Goal: Task Accomplishment & Management: Complete application form

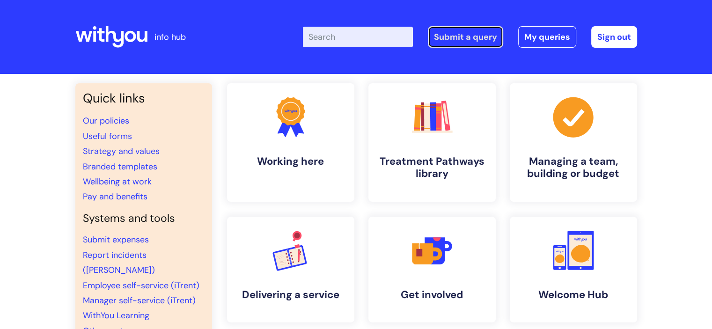
click at [451, 39] on link "Submit a query" at bounding box center [465, 37] width 75 height 22
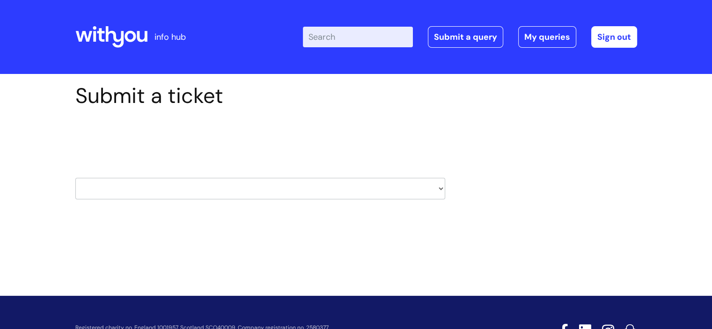
click at [137, 195] on select "HR / People IT and Support Clinical Drug Alerts Finance Accounts Data Support T…" at bounding box center [260, 189] width 370 height 22
select select "it_and_support"
click at [75, 178] on select "HR / People IT and Support Clinical Drug Alerts Finance Accounts Data Support T…" at bounding box center [260, 189] width 370 height 22
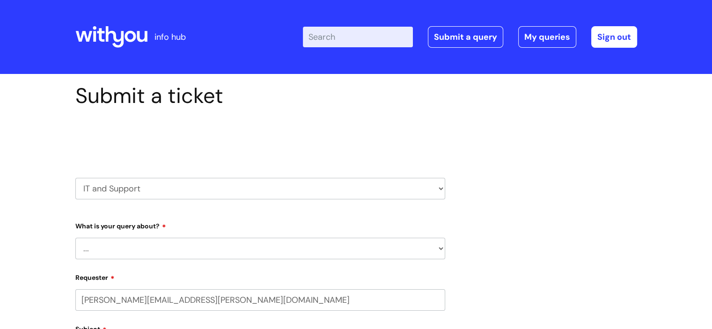
select select "80004286590"
click at [141, 244] on select "... Mobile Phone Reset & MFA Accounts, Starters and Leavers IT Hardware issue I…" at bounding box center [260, 249] width 370 height 22
select select "System/software"
click at [75, 238] on select "... Mobile Phone Reset & MFA Accounts, Starters and Leavers IT Hardware issue I…" at bounding box center [260, 249] width 370 height 22
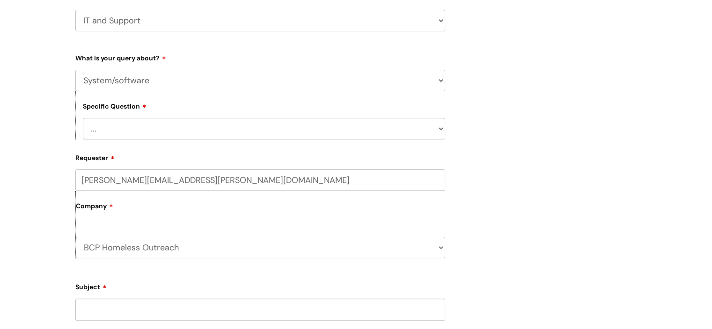
scroll to position [169, 0]
click at [120, 123] on select "... Halo PCMIS Iaptus NHS Email CJSM Email Mitel Another System Google (Workspa…" at bounding box center [264, 128] width 362 height 22
select select "Microsoft (inc Azure)"
click at [83, 117] on select "... Halo PCMIS Iaptus NHS Email CJSM Email Mitel Another System Google (Workspa…" at bounding box center [264, 128] width 362 height 22
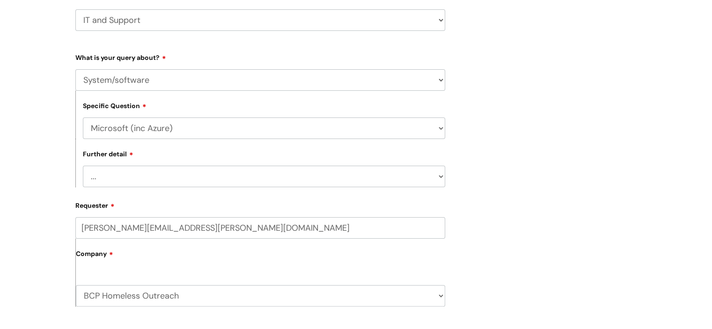
click at [139, 176] on select "... I’d like to add/remove user(s) to an Azure Group (Miro, [DATE], Salesforce,…" at bounding box center [264, 177] width 362 height 22
select select "I need access to Teams"
click at [83, 166] on select "... I’d like to add/remove user(s) to an Azure Group (Miro, [DATE], Salesforce,…" at bounding box center [264, 177] width 362 height 22
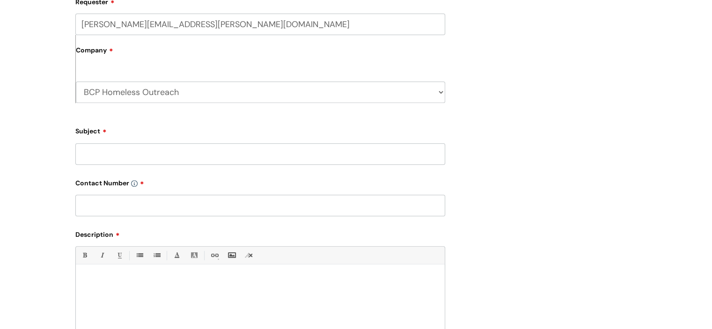
scroll to position [374, 0]
click at [132, 152] on input "Subject" at bounding box center [260, 152] width 370 height 22
type input "T"
type input "Homeless Teams Access"
click at [114, 212] on input "text" at bounding box center [260, 204] width 370 height 22
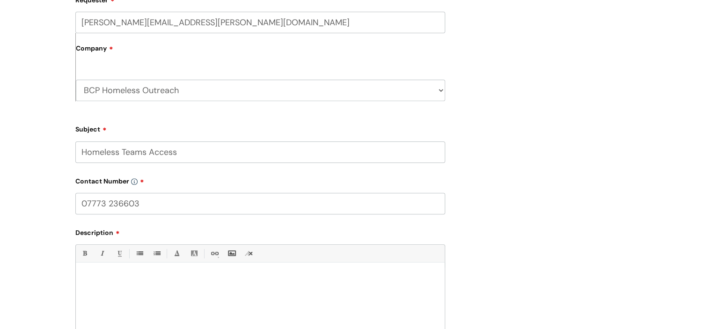
type input "07773 236603"
click at [108, 292] on div at bounding box center [260, 300] width 369 height 65
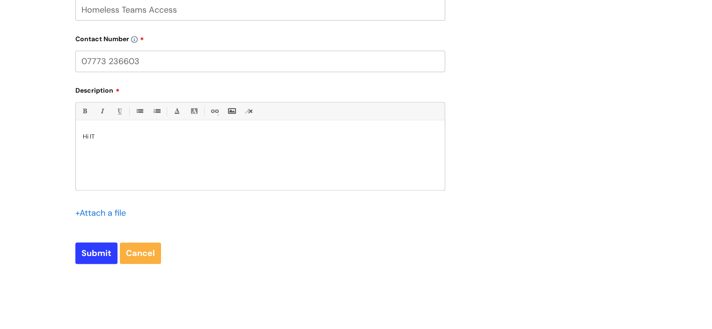
scroll to position [518, 0]
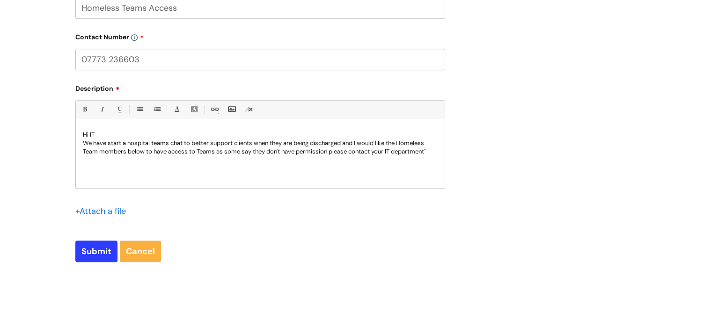
click at [267, 152] on p "We have start a hospital teams chat to better support clients when they are bei…" at bounding box center [260, 147] width 355 height 17
click at [305, 167] on div "Hi IT We have start a hospital teams chat to better support clients when they a…" at bounding box center [260, 156] width 369 height 65
click at [281, 162] on div "Hi IT We have start a hospital teams chat to better support clients when they a…" at bounding box center [260, 156] width 369 height 65
click at [436, 149] on p "We have start a hospital teams chat to better support clients when they are bei…" at bounding box center [260, 147] width 355 height 17
drag, startPoint x: 195, startPoint y: 160, endPoint x: 75, endPoint y: 162, distance: 119.4
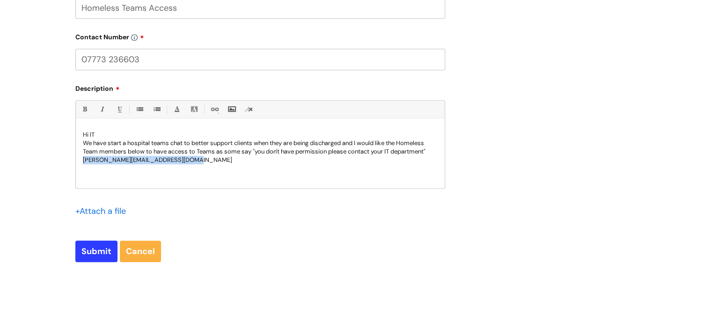
click at [76, 162] on div "Hi IT We have start a hospital teams chat to better support clients when they a…" at bounding box center [260, 156] width 369 height 65
copy p "[PERSON_NAME][EMAIL_ADDRESS][DOMAIN_NAME]"
click at [197, 158] on p "[PERSON_NAME][EMAIL_ADDRESS][DOMAIN_NAME]" at bounding box center [260, 160] width 355 height 8
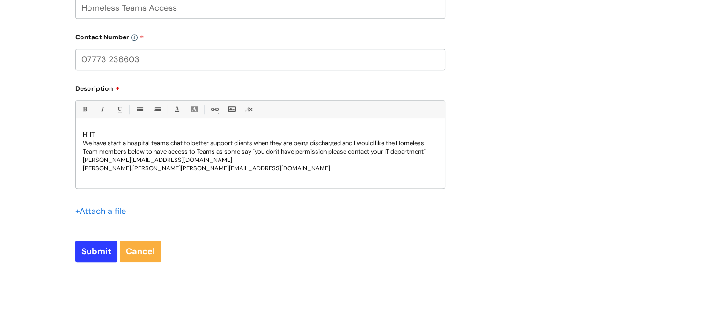
click at [181, 168] on span "[PERSON_NAME][EMAIL_ADDRESS][DOMAIN_NAME]" at bounding box center [255, 168] width 149 height 8
drag, startPoint x: 189, startPoint y: 169, endPoint x: 124, endPoint y: 169, distance: 65.5
click at [124, 169] on p "[PERSON_NAME].[PERSON_NAME] @[DOMAIN_NAME]" at bounding box center [260, 168] width 355 height 8
copy span "@[DOMAIN_NAME]"
click at [192, 168] on p "[PERSON_NAME].[PERSON_NAME] @[DOMAIN_NAME]" at bounding box center [260, 168] width 355 height 8
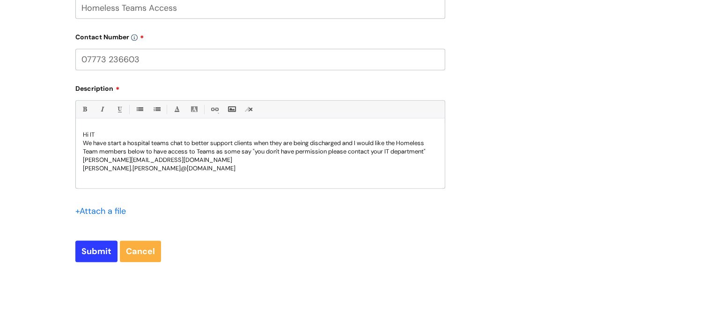
click at [189, 170] on p "[PERSON_NAME].[PERSON_NAME] @[DOMAIN_NAME]" at bounding box center [260, 168] width 355 height 8
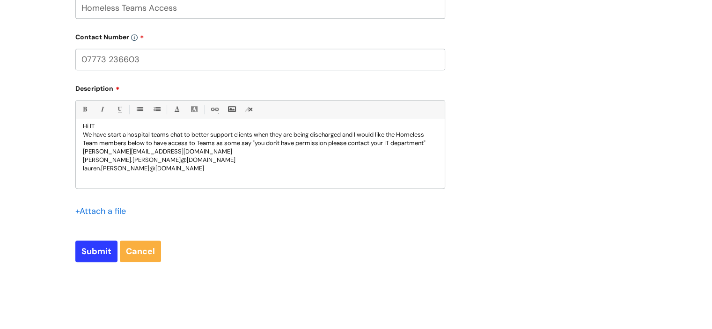
click at [94, 177] on p at bounding box center [260, 177] width 355 height 8
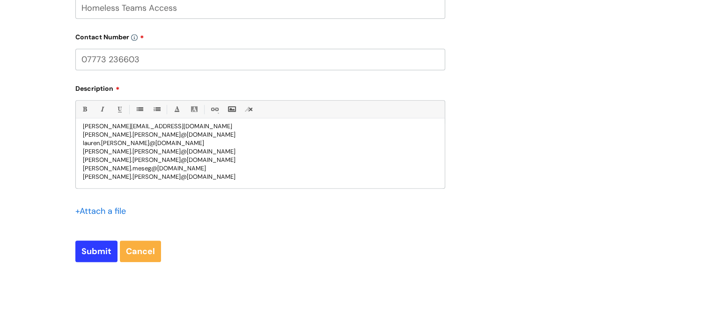
scroll to position [43, 0]
click at [213, 181] on p "[PERSON_NAME].[PERSON_NAME] @[DOMAIN_NAME]" at bounding box center [260, 177] width 355 height 8
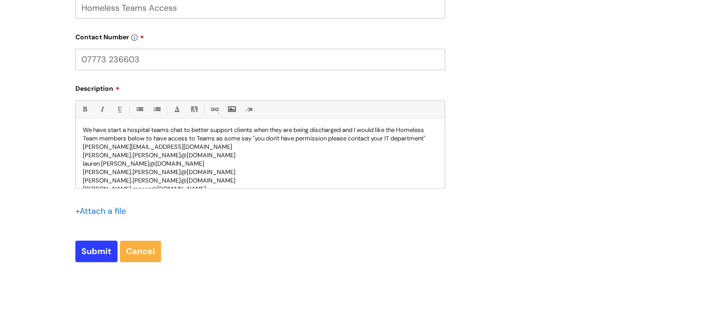
scroll to position [0, 0]
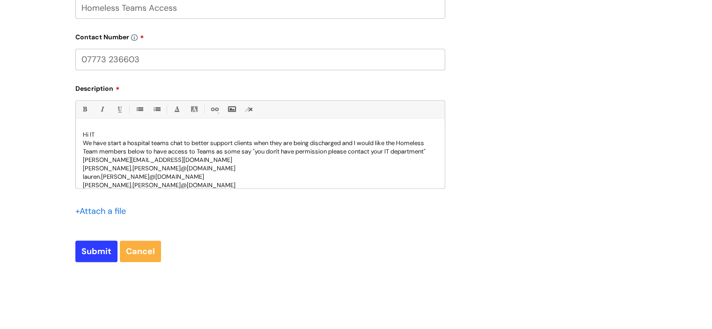
click at [156, 156] on p "We have start a hospital teams chat to better support clients when they are bei…" at bounding box center [260, 147] width 355 height 17
click at [184, 159] on p "We have start a hospital teams chat to better support clients when they are bei…" at bounding box center [260, 151] width 355 height 25
click at [204, 162] on p "We have start a hospital teams chat to better support clients when they are bei…" at bounding box center [260, 151] width 355 height 25
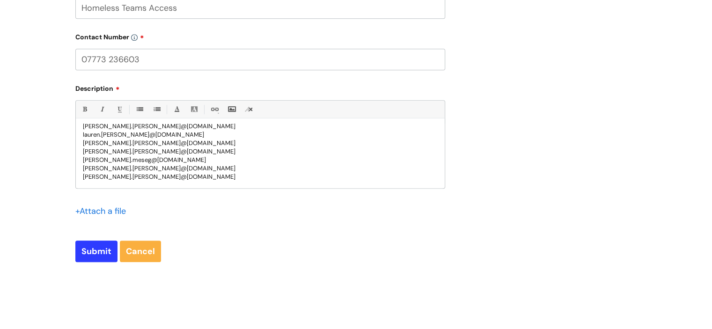
click at [195, 178] on p "[PERSON_NAME].[PERSON_NAME] @[DOMAIN_NAME]" at bounding box center [260, 177] width 355 height 8
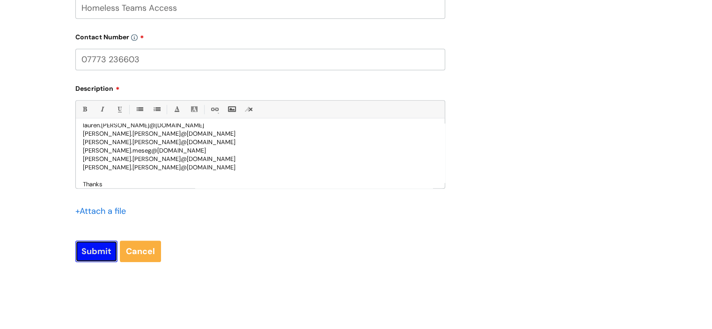
click at [95, 249] on input "Submit" at bounding box center [96, 252] width 42 height 22
type input "Please Wait..."
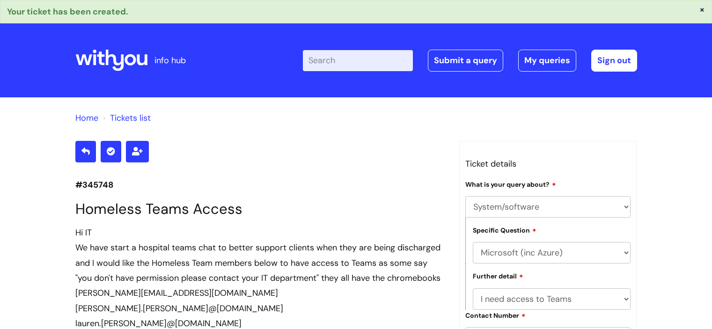
select select "System/software"
select select "Microsoft (inc Azure)"
select select "I need access to Teams"
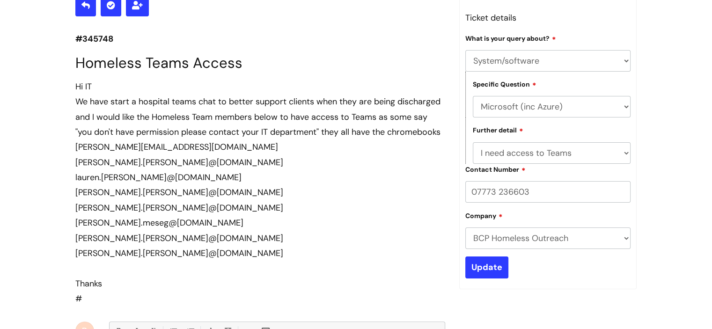
scroll to position [146, 0]
